Goal: Task Accomplishment & Management: Manage account settings

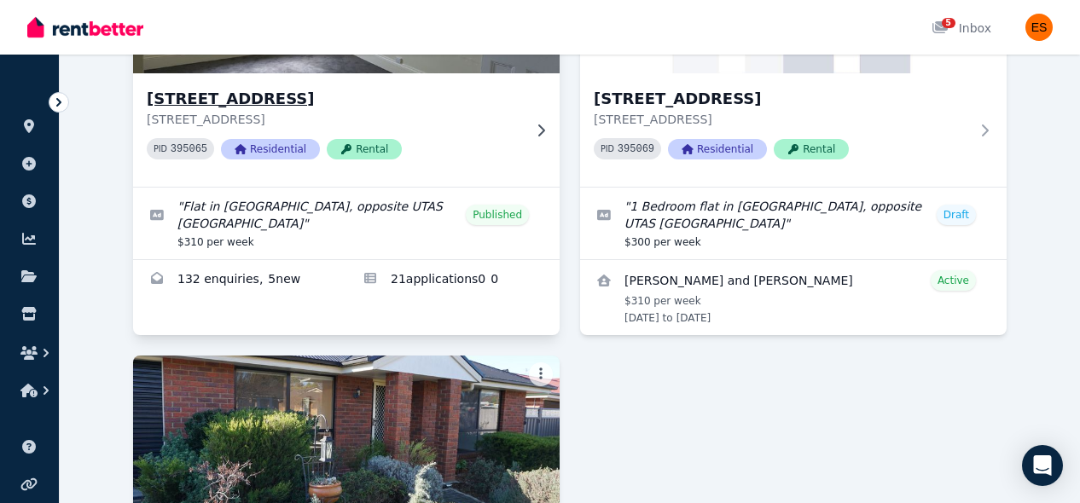
scroll to position [276, 0]
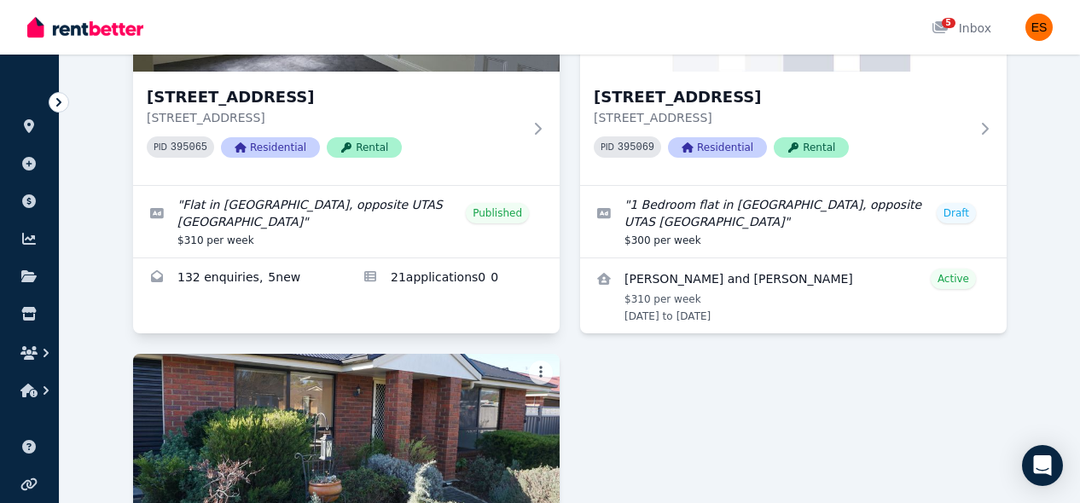
click at [452, 303] on div "[STREET_ADDRESS] PID 395065 Residential Rental " Flat in [GEOGRAPHIC_DATA], opp…" at bounding box center [346, 121] width 427 height 426
click at [452, 293] on link "Applications for Unit 2/55 Invermay Rd, Invermay" at bounding box center [452, 278] width 213 height 41
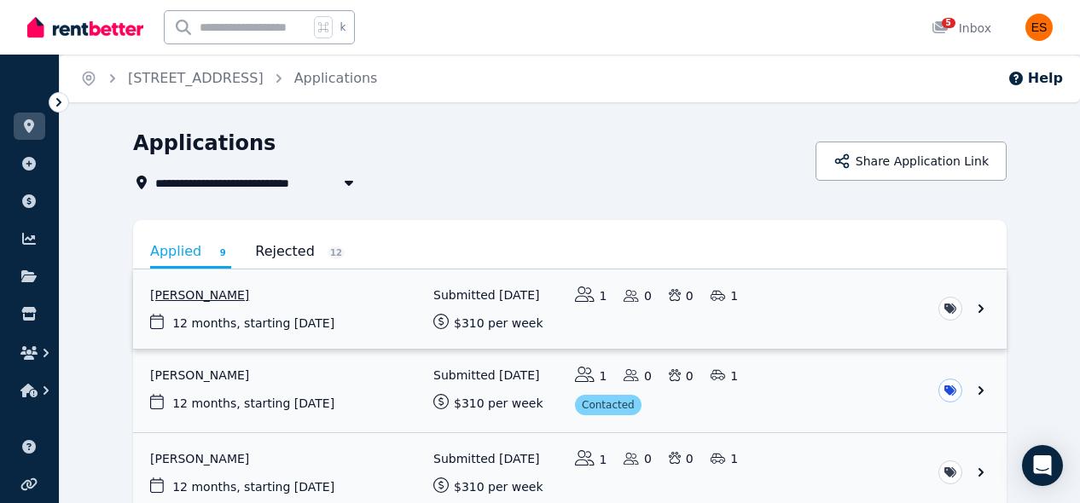
click at [880, 306] on link "View application: Bundu Henry Chukwuedo" at bounding box center [570, 309] width 874 height 79
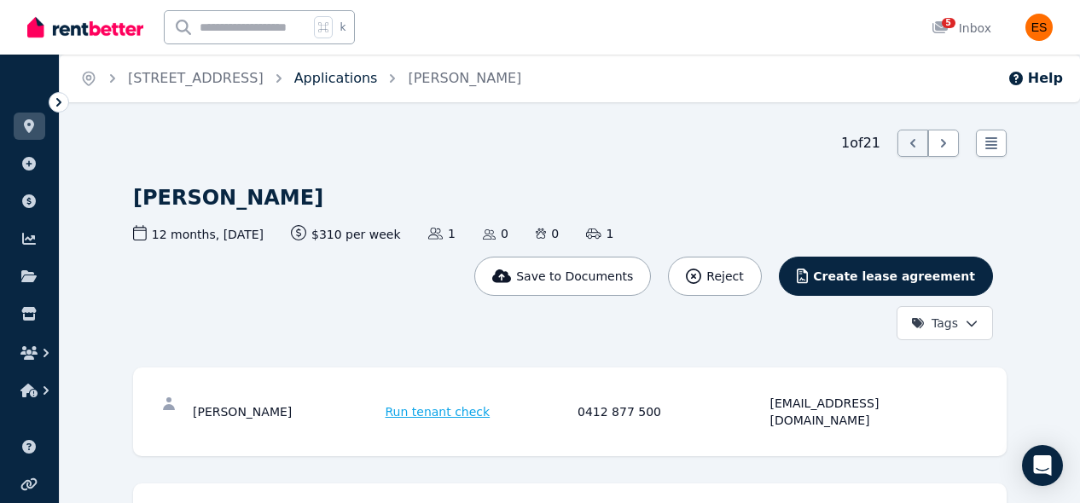
click at [378, 84] on link "Applications" at bounding box center [336, 78] width 84 height 16
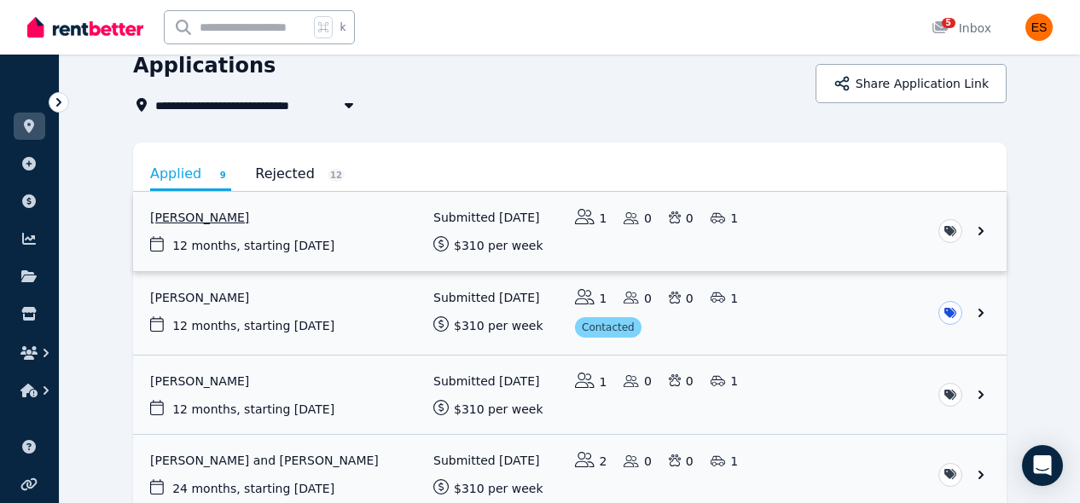
scroll to position [73, 0]
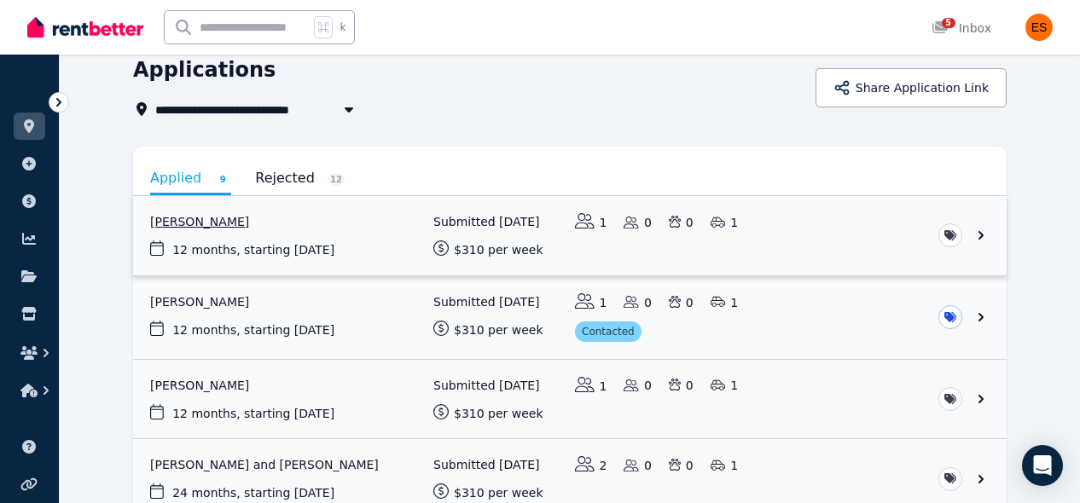
click at [809, 229] on link "View application: Bundu Henry Chukwuedo" at bounding box center [570, 235] width 874 height 79
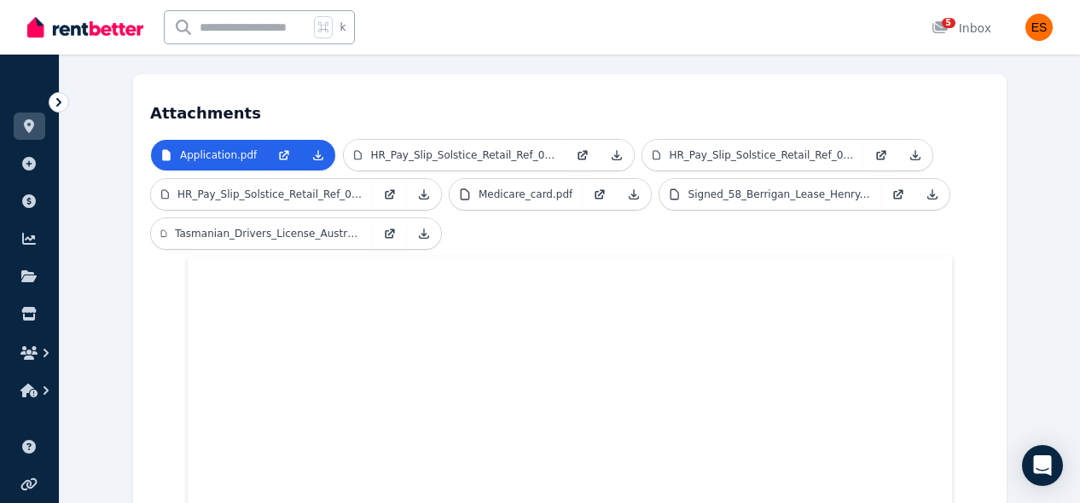
scroll to position [410, 0]
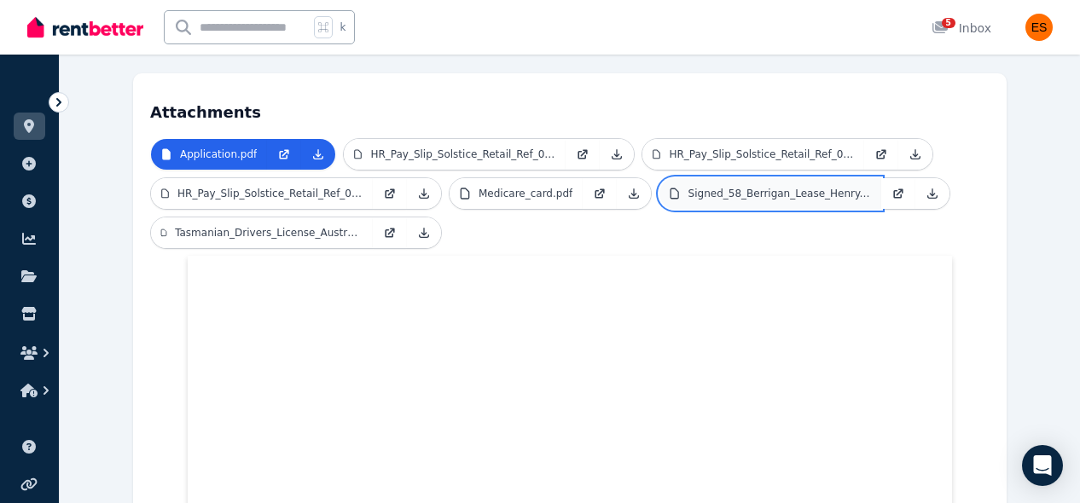
click at [756, 183] on link "Signed_58_Berrigan_Lease_Henry.pdf" at bounding box center [770, 193] width 222 height 31
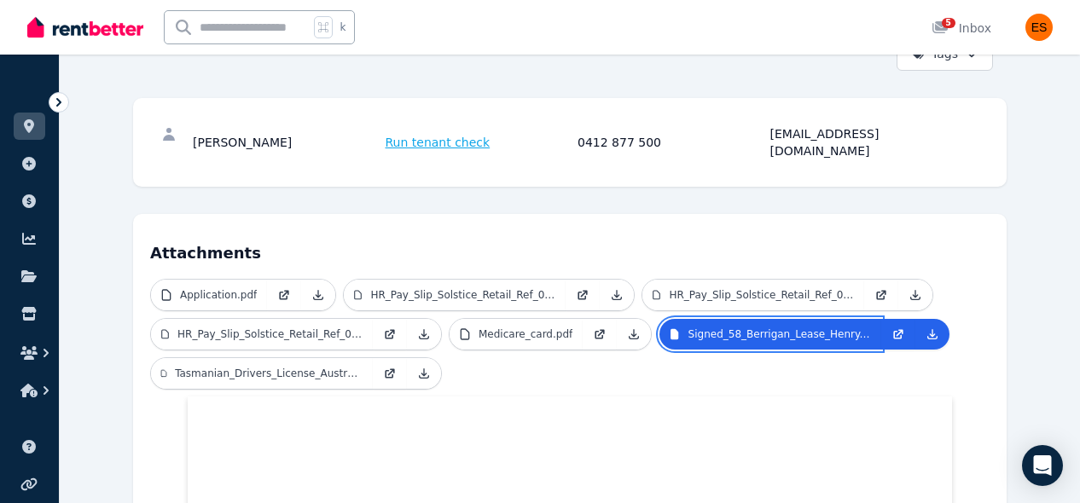
scroll to position [328, 0]
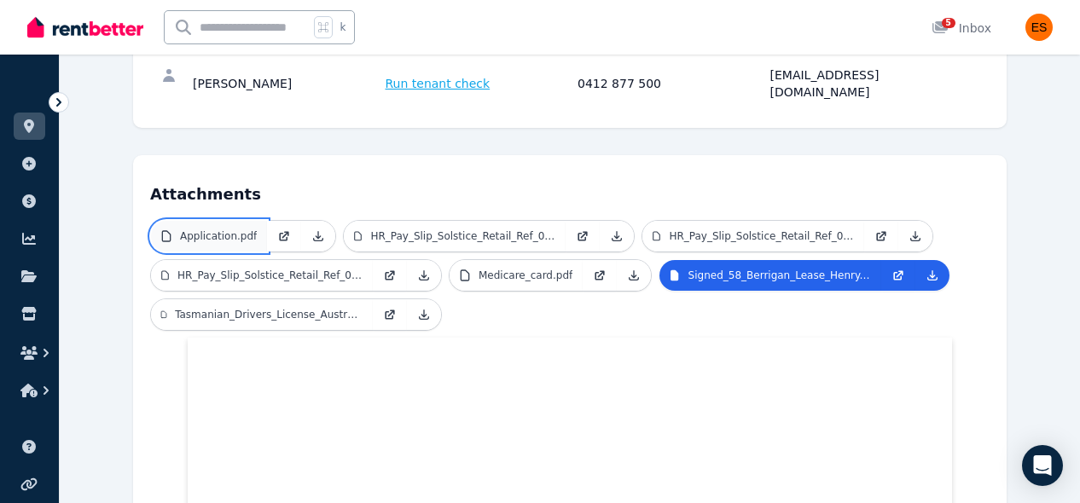
click at [234, 229] on p "Application.pdf" at bounding box center [218, 236] width 77 height 14
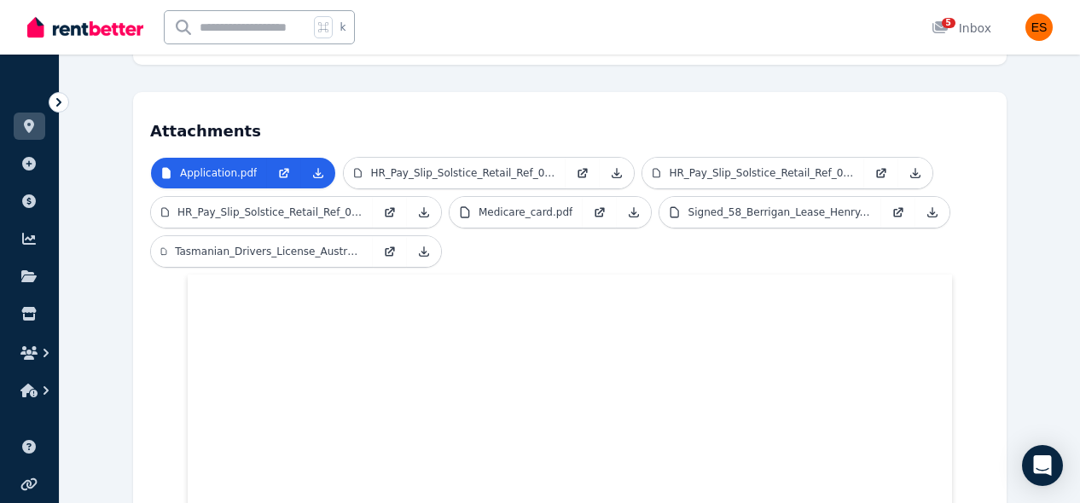
scroll to position [0, 0]
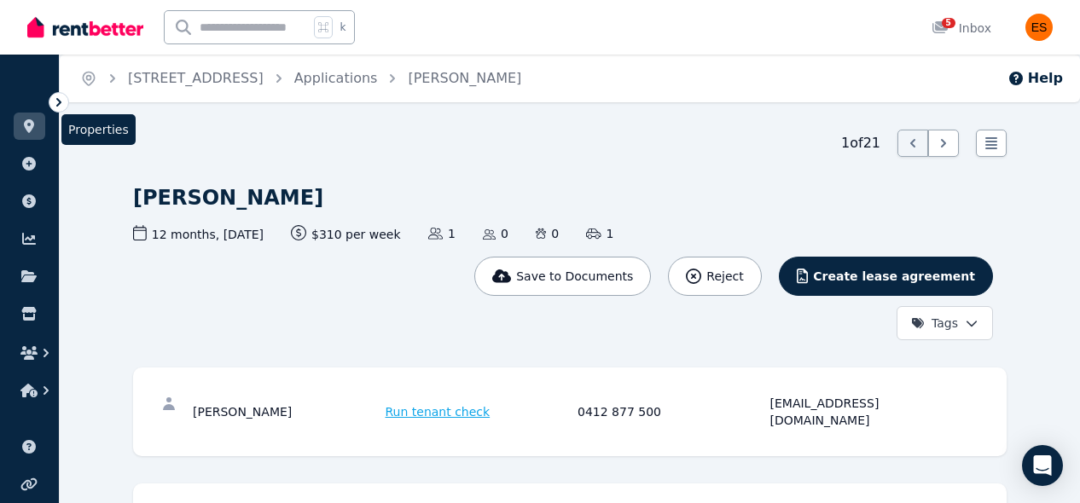
click at [29, 133] on link at bounding box center [30, 126] width 32 height 27
